Goal: Use online tool/utility: Use online tool/utility

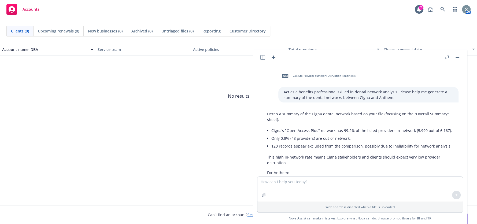
scroll to position [1446, 0]
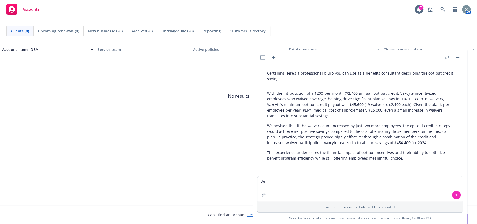
type textarea "W"
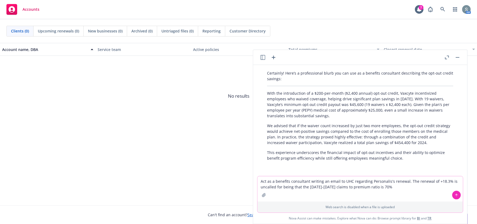
click at [394, 189] on textarea "Act as a benefits consultant writing an email to UHC regarding Personalis's ren…" at bounding box center [359, 188] width 205 height 25
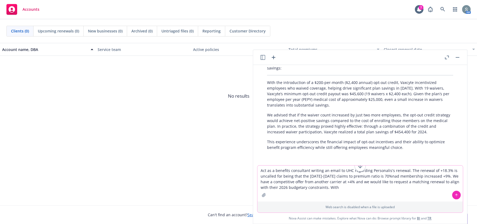
click at [367, 187] on textarea "Act as a benefits consultant writing an email to UHC regarding Personalis's ren…" at bounding box center [359, 183] width 205 height 36
click at [344, 191] on textarea "Act as a benefits consultant writing an email to UHC regarding Personalis's ren…" at bounding box center [359, 183] width 205 height 36
type textarea "Act as a benefits consultant writing an email to UHC regarding Personalis's ren…"
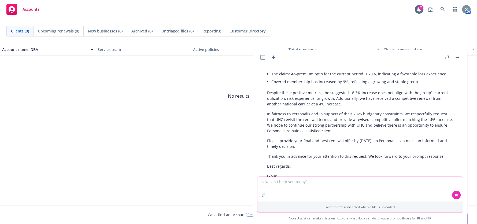
scroll to position [1659, 0]
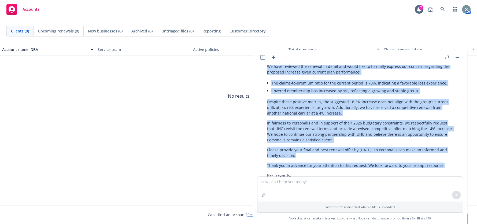
drag, startPoint x: 445, startPoint y: 149, endPoint x: 262, endPoint y: 106, distance: 188.2
click at [262, 106] on div "Certainly! Here’s a professional draft email for your request to UHC regarding …" at bounding box center [360, 117] width 197 height 210
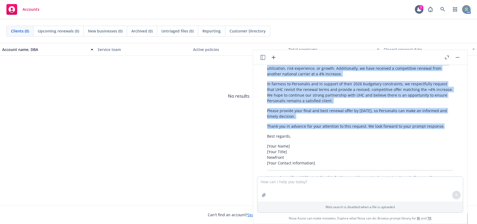
copy div "The claims-to-premium ratio for the current period is 70%, indicating a favorab…"
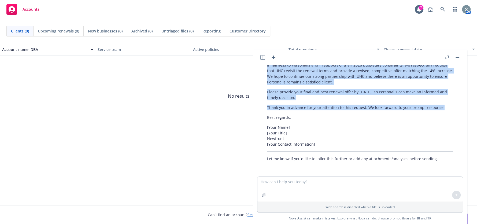
scroll to position [1701, 0]
